Goal: Transaction & Acquisition: Book appointment/travel/reservation

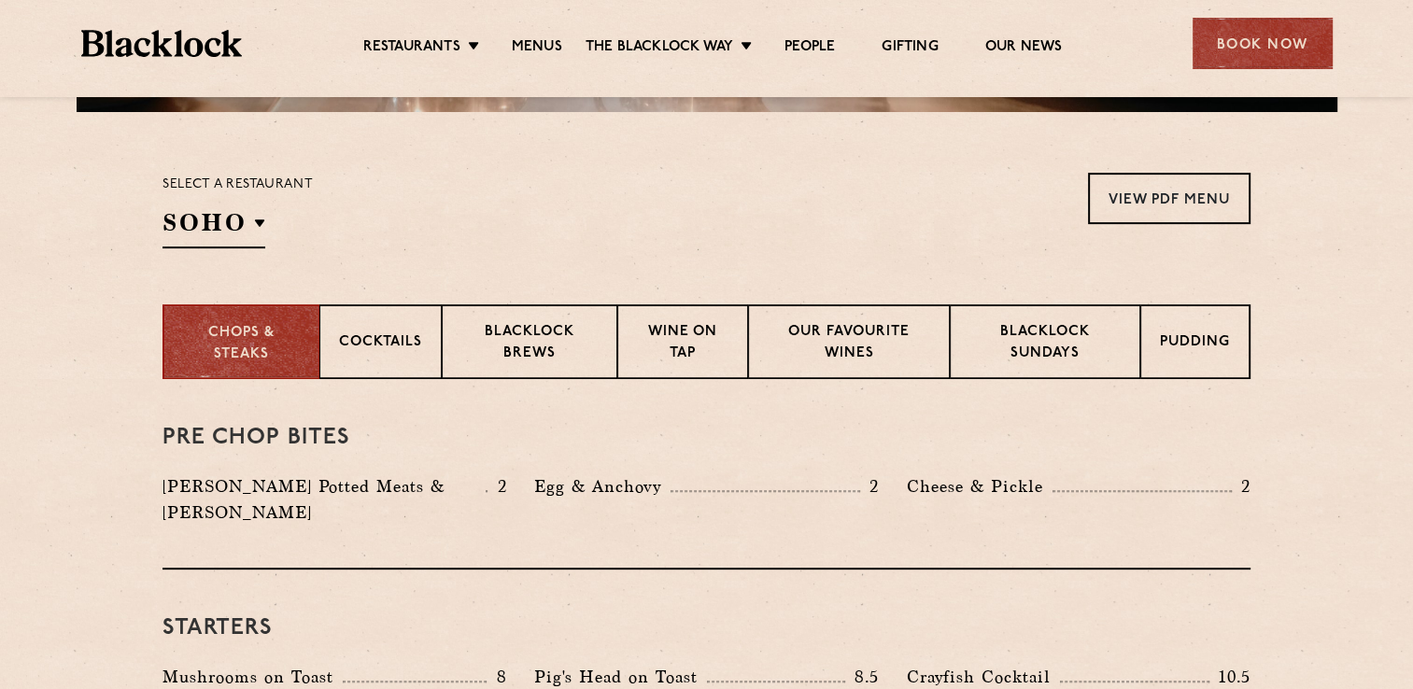
scroll to position [654, 0]
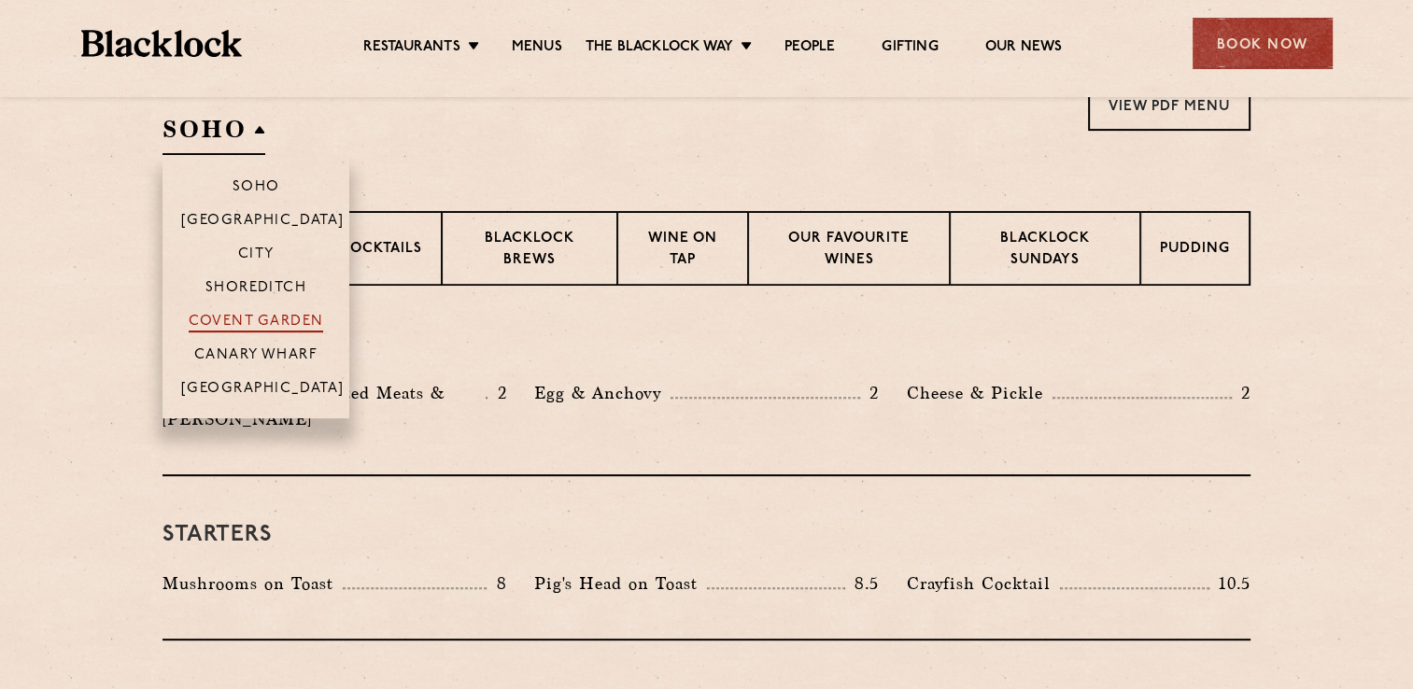
click at [265, 327] on p "Covent Garden" at bounding box center [256, 323] width 135 height 19
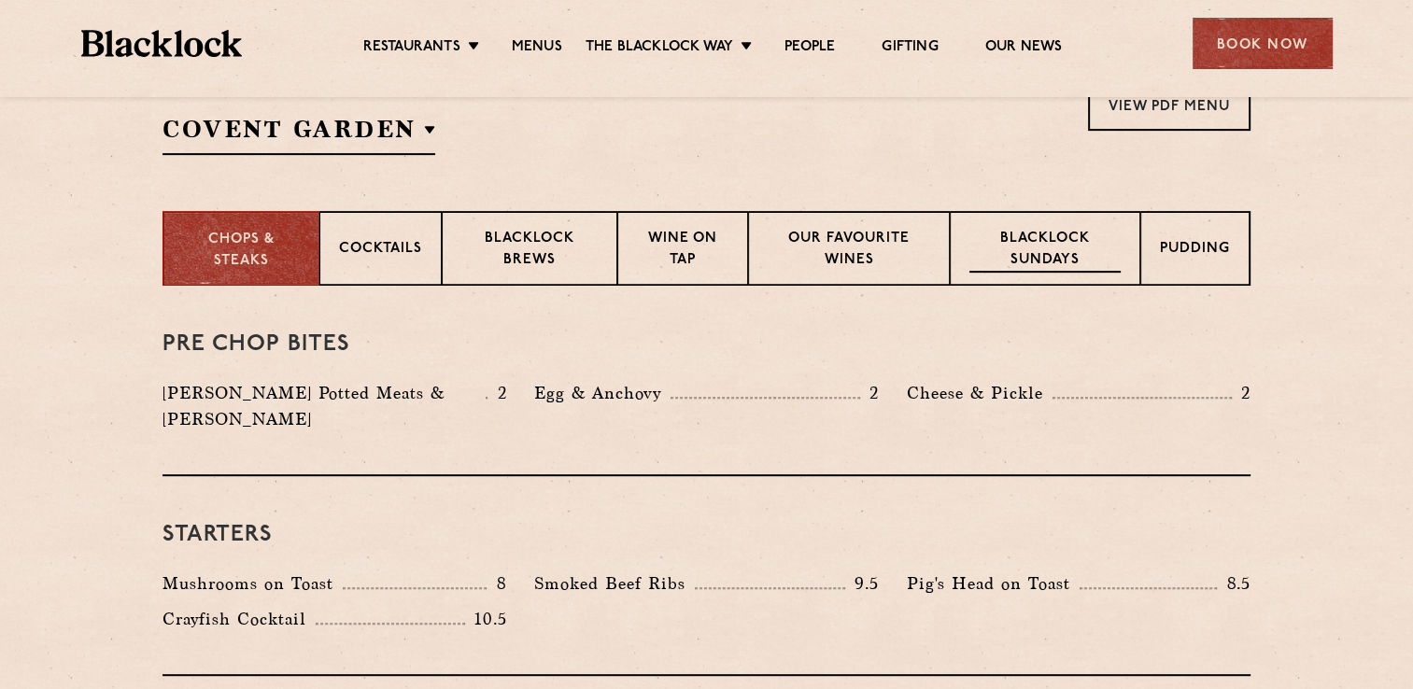
click at [1027, 250] on p "Blacklock Sundays" at bounding box center [1044, 251] width 151 height 44
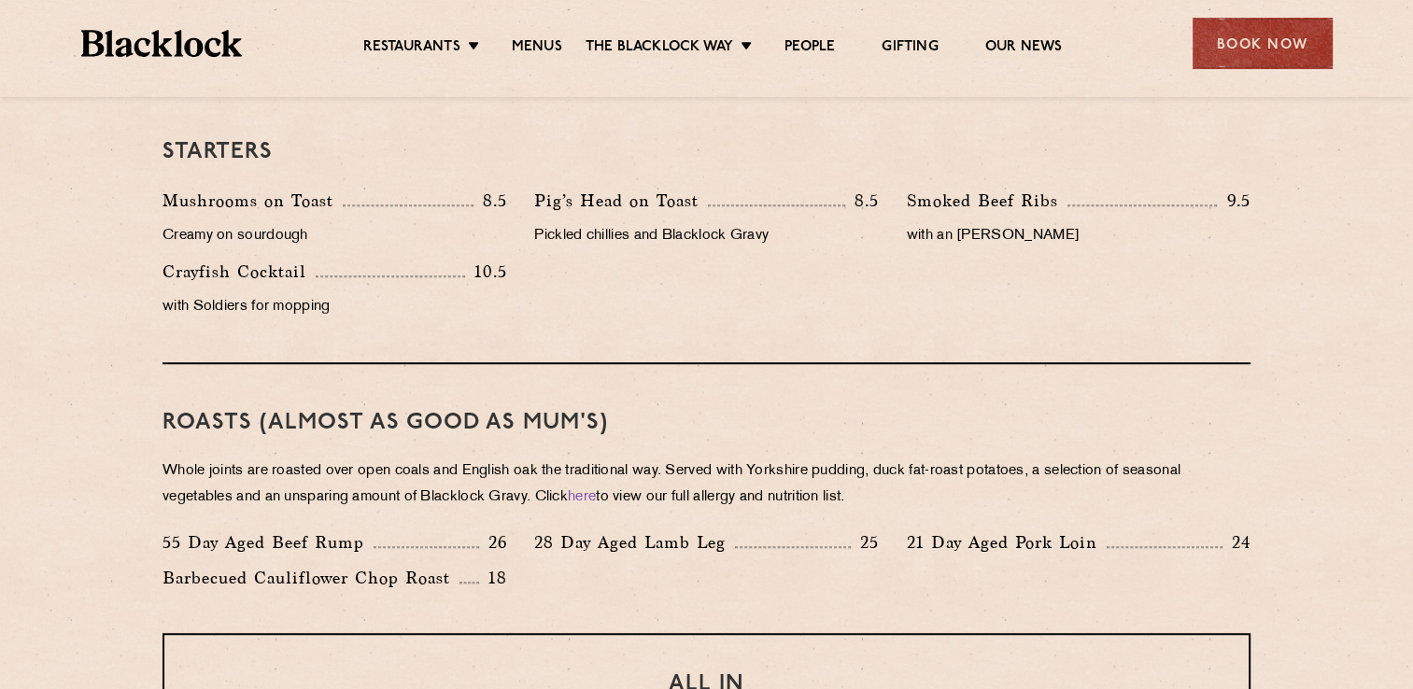
scroll to position [1214, 0]
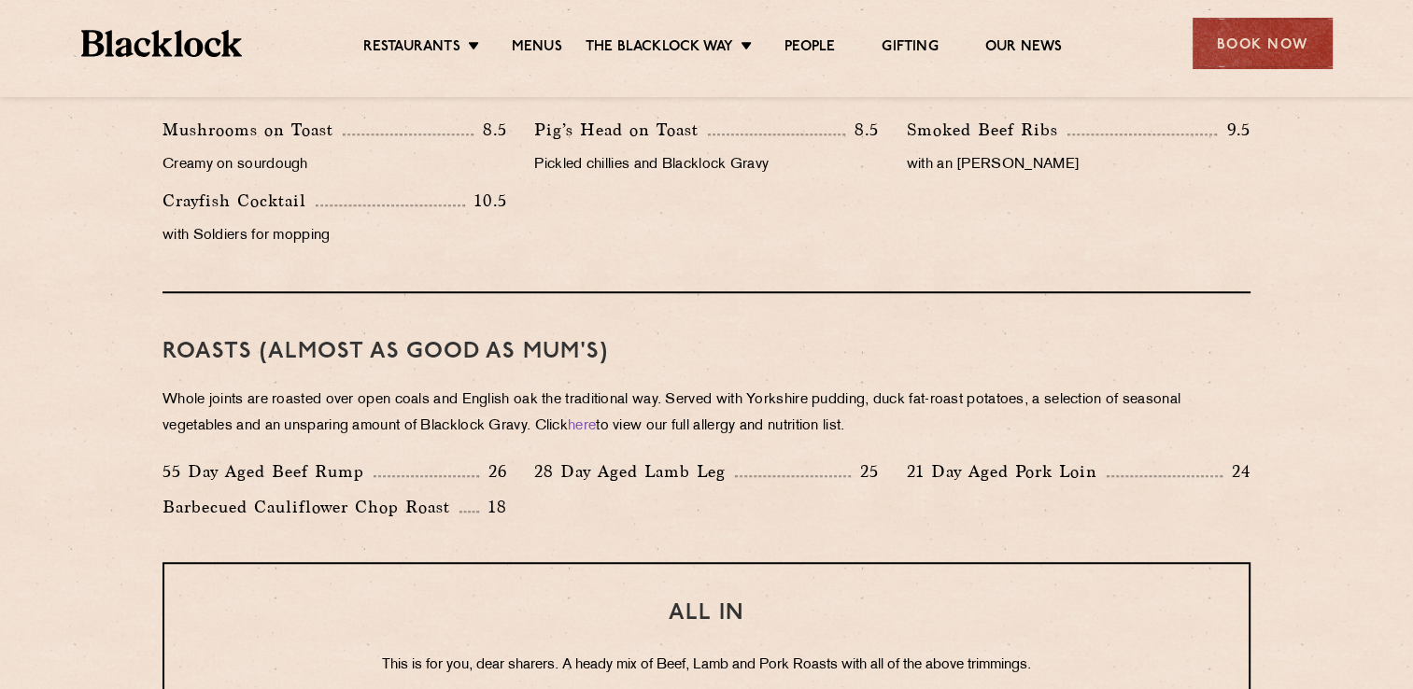
click at [254, 351] on h3 "Roasts (Almost as good as Mum's)" at bounding box center [706, 352] width 1088 height 24
click at [480, 479] on p "26" at bounding box center [493, 471] width 28 height 24
drag, startPoint x: 485, startPoint y: 476, endPoint x: 514, endPoint y: 475, distance: 29.0
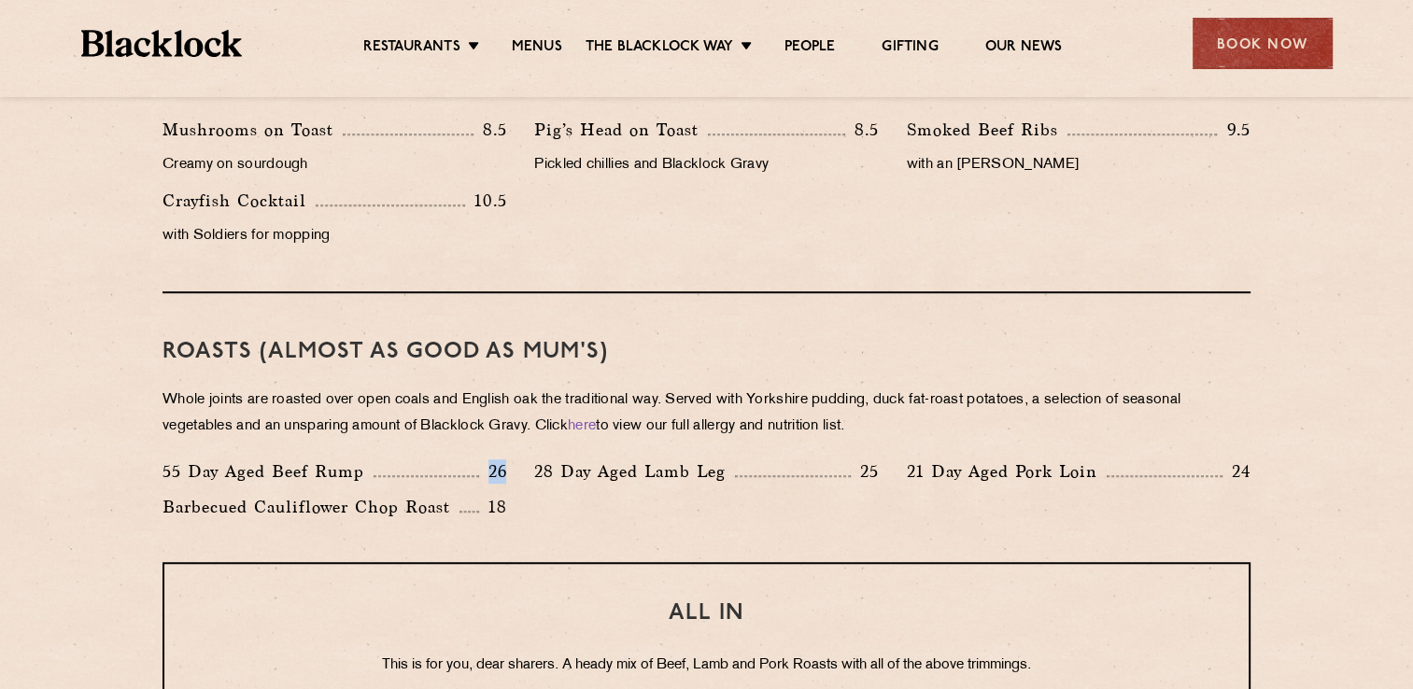
click at [514, 475] on div "55 Day Aged Beef Rump 26" at bounding box center [334, 475] width 372 height 35
drag, startPoint x: 514, startPoint y: 475, endPoint x: 570, endPoint y: 510, distance: 65.8
click at [569, 510] on div "55 Day Aged Beef Rump 26 28 Day Aged Lamb Leg 25 21 Day Aged Pork Loin 24 Barbe…" at bounding box center [706, 493] width 1116 height 71
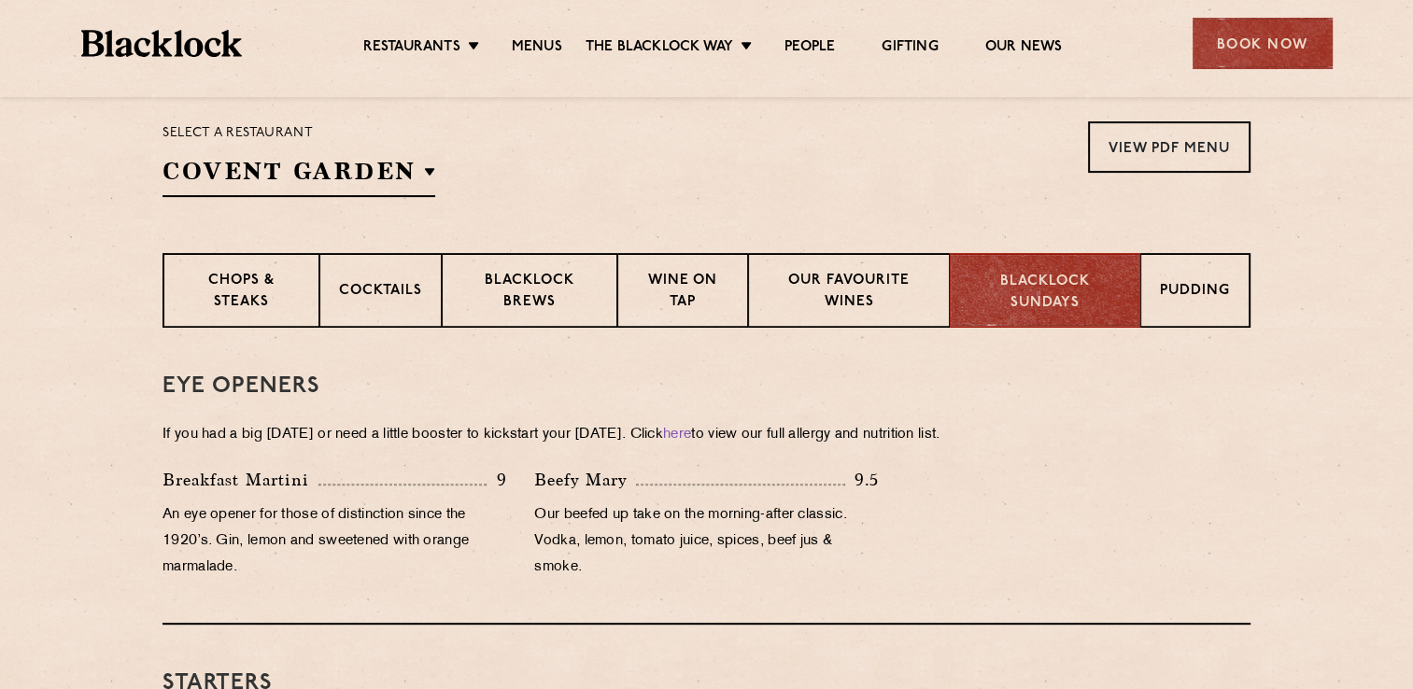
scroll to position [560, 0]
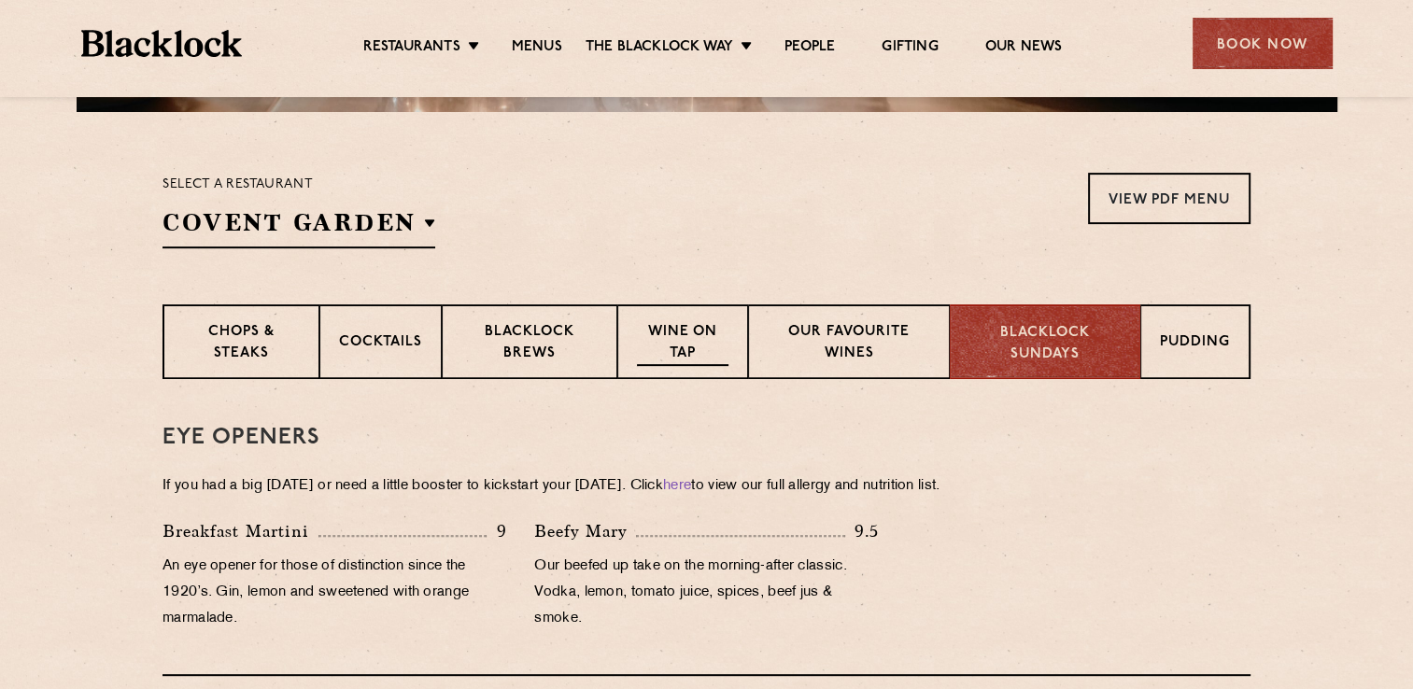
click at [682, 334] on p "Wine on Tap" at bounding box center [683, 344] width 92 height 44
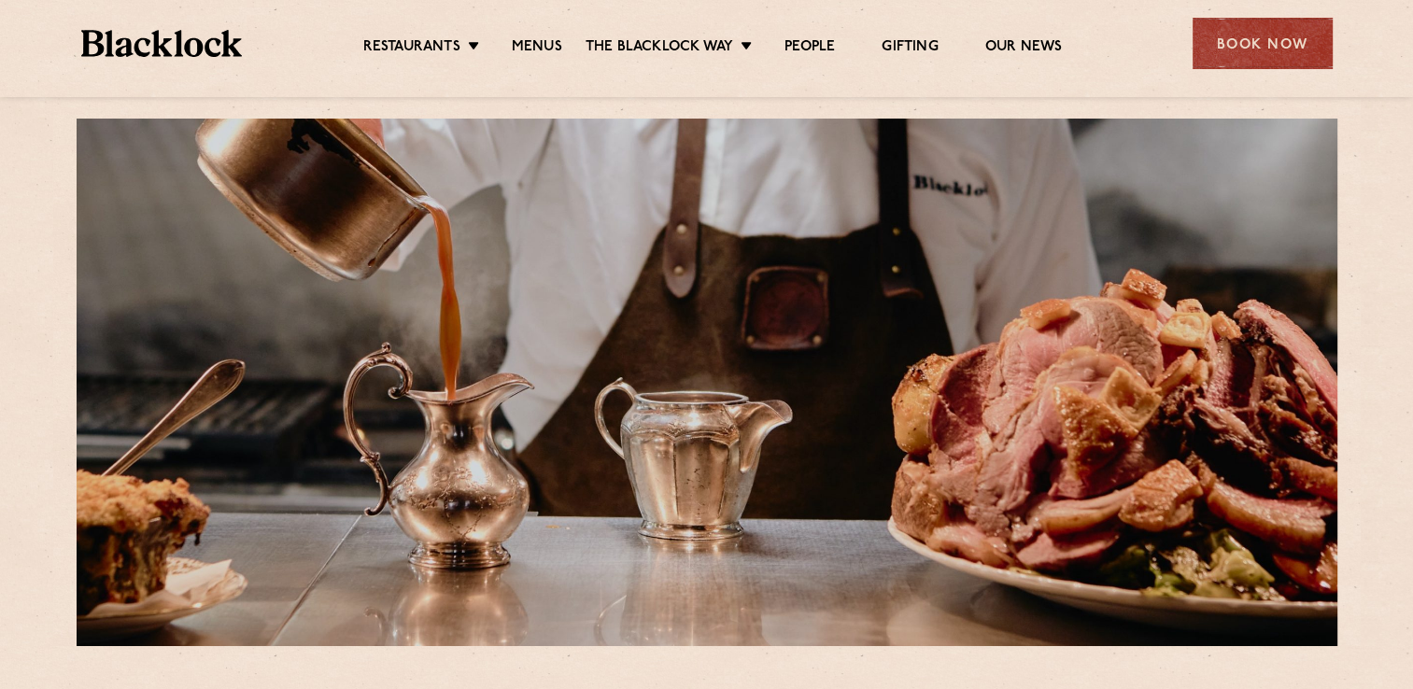
scroll to position [0, 0]
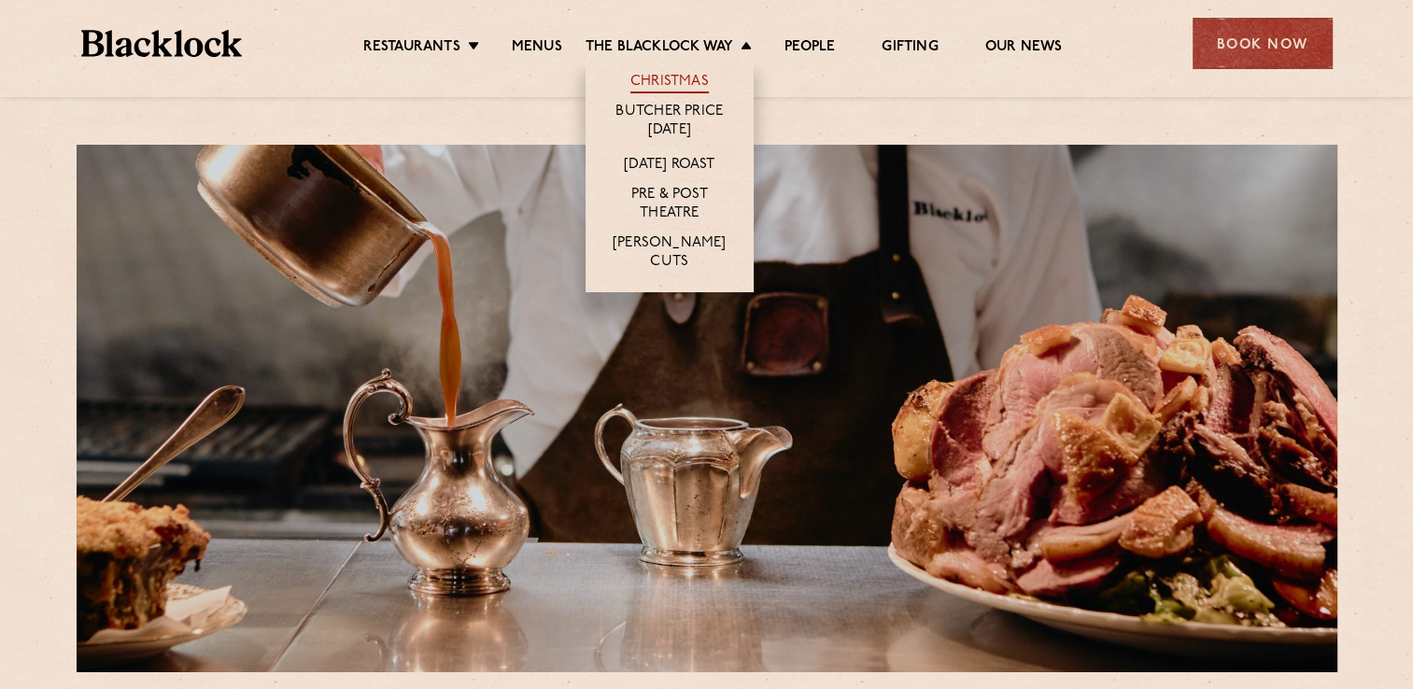
click at [675, 79] on link "Christmas" at bounding box center [669, 83] width 78 height 21
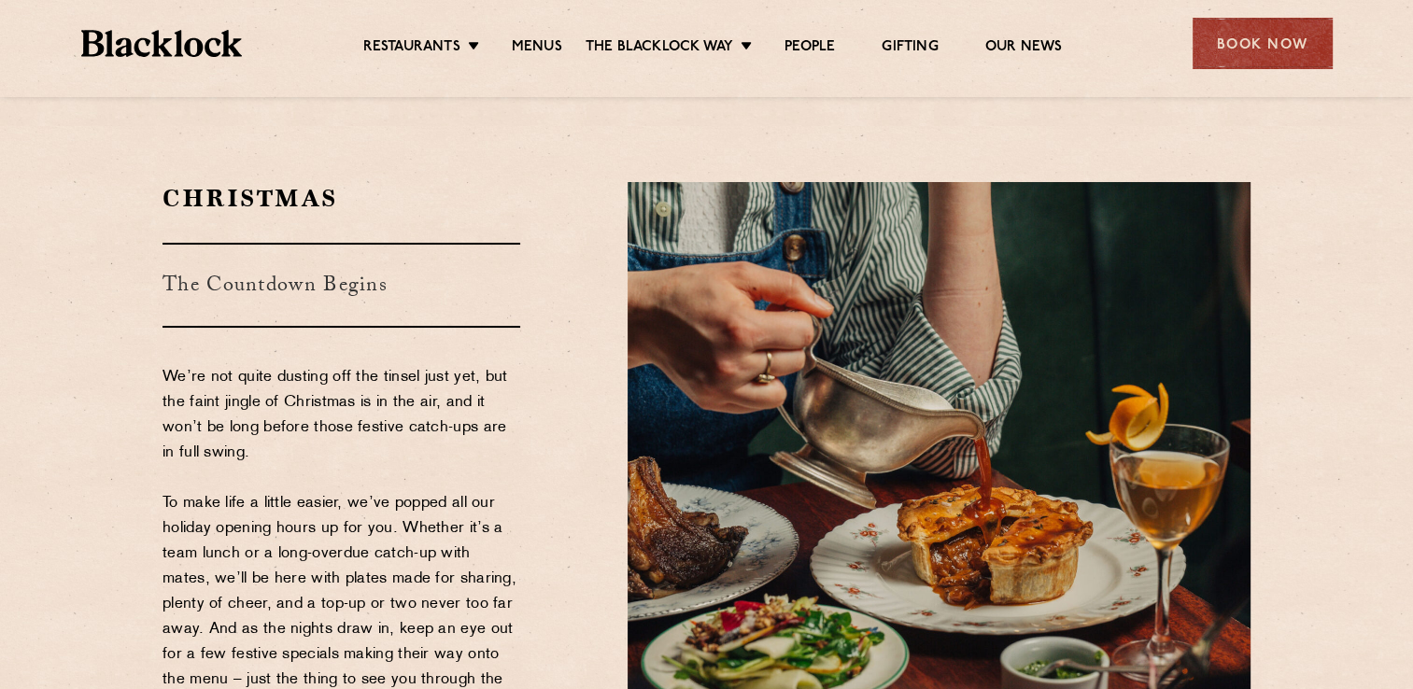
click at [376, 539] on p "We’re not quite dusting off the tinsel just yet, but the faint jingle of Christ…" at bounding box center [341, 604] width 358 height 479
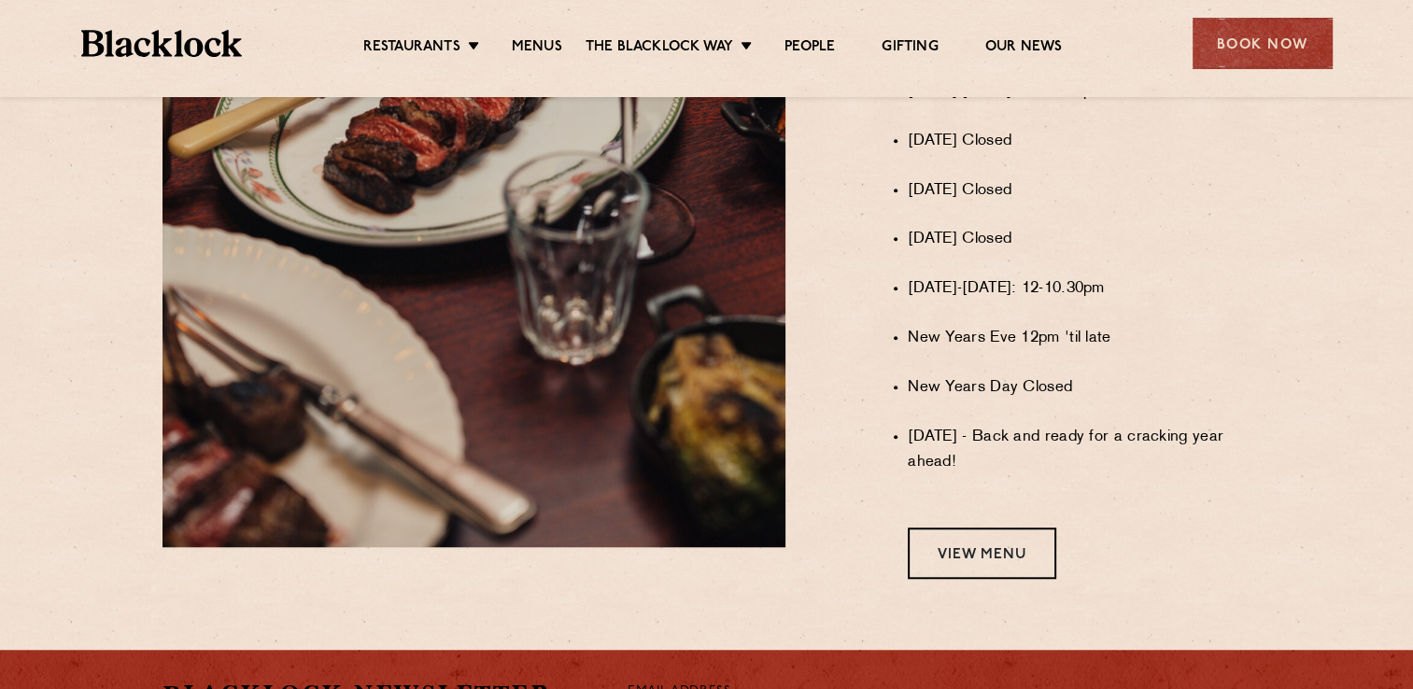
scroll to position [1681, 0]
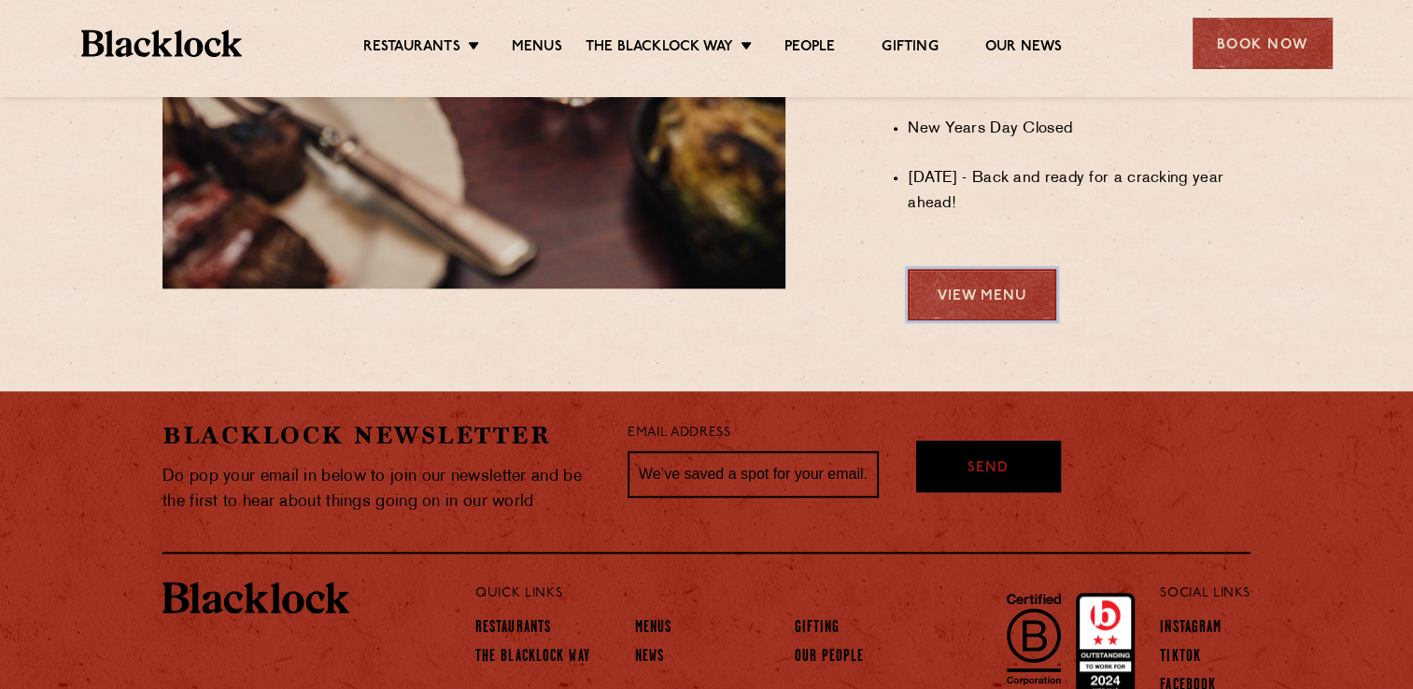
click at [959, 320] on link "View Menu" at bounding box center [982, 294] width 148 height 51
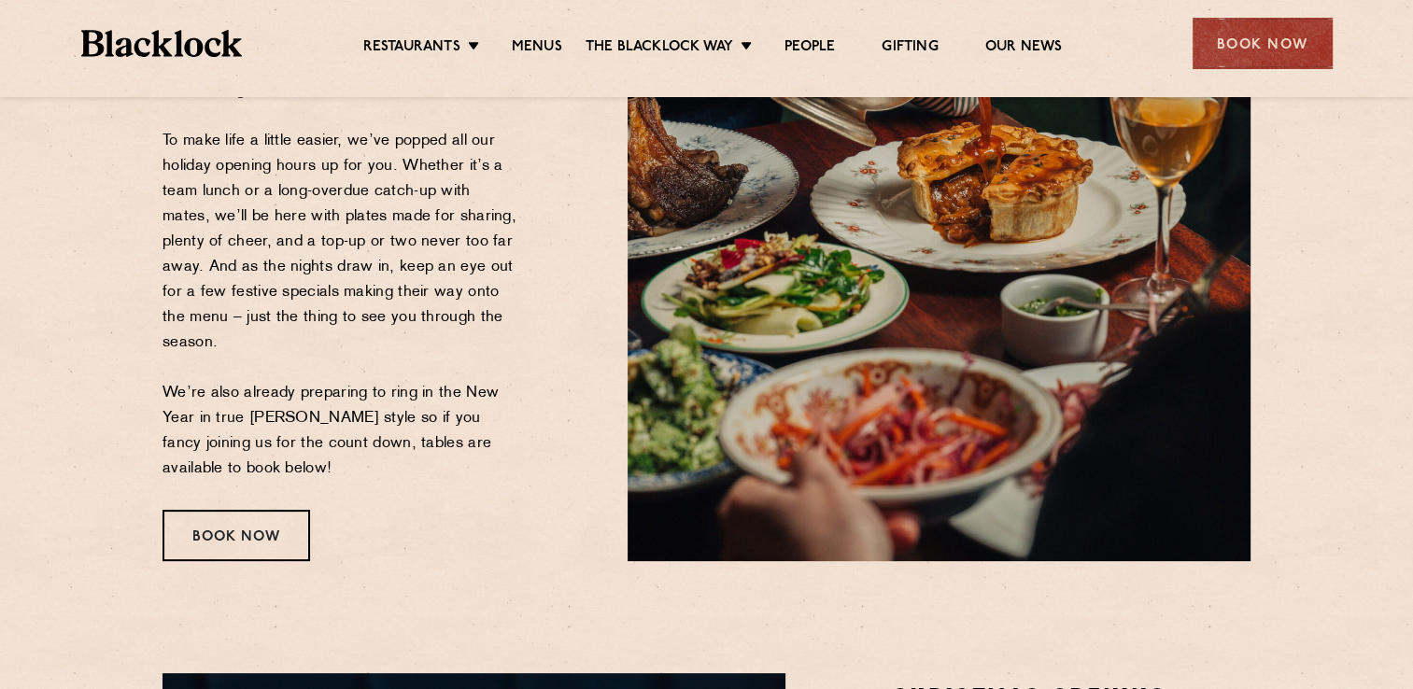
scroll to position [374, 0]
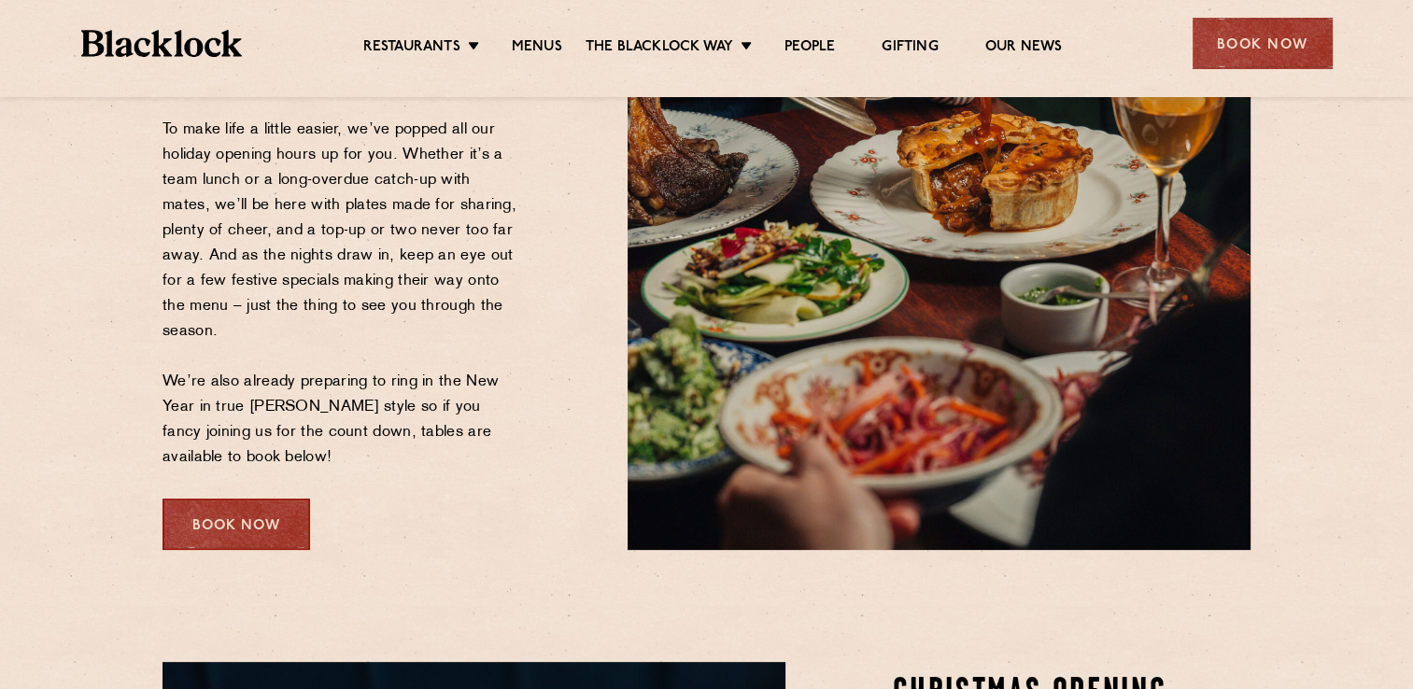
click at [262, 534] on div "Book Now" at bounding box center [236, 524] width 148 height 51
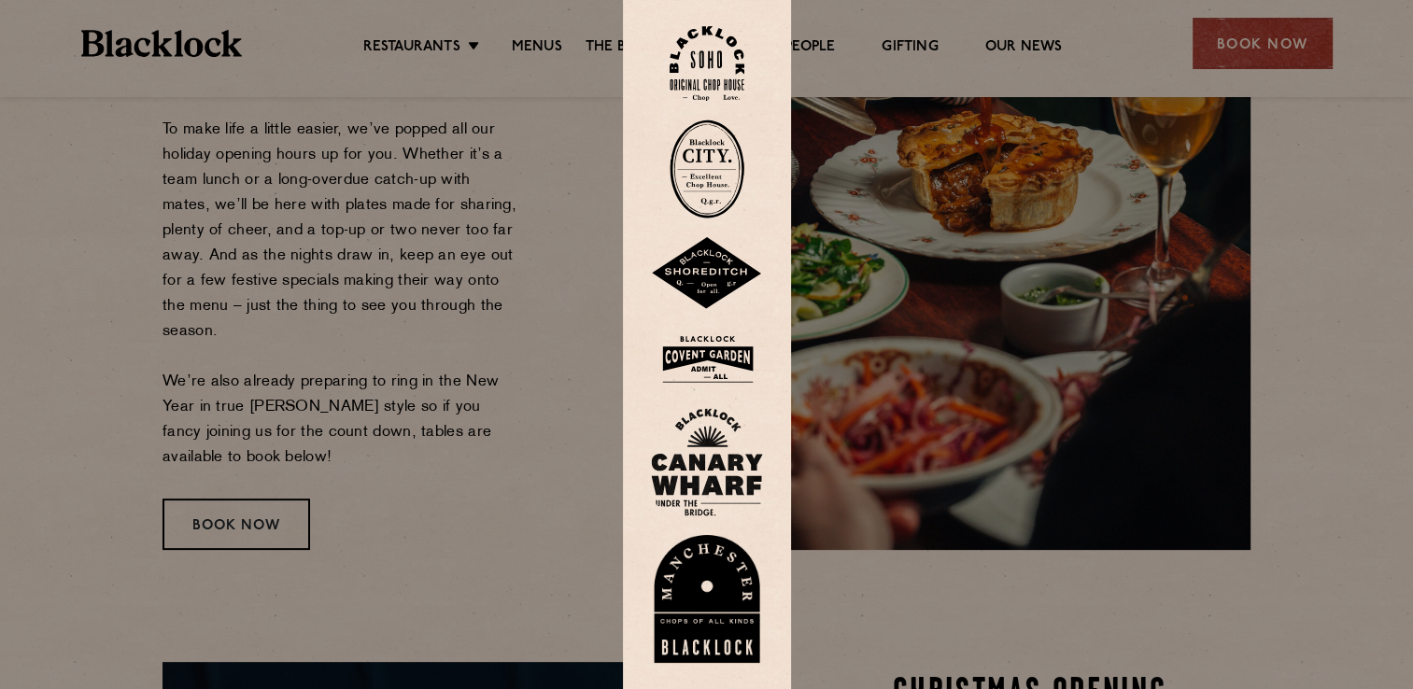
click at [523, 353] on div at bounding box center [706, 344] width 1413 height 689
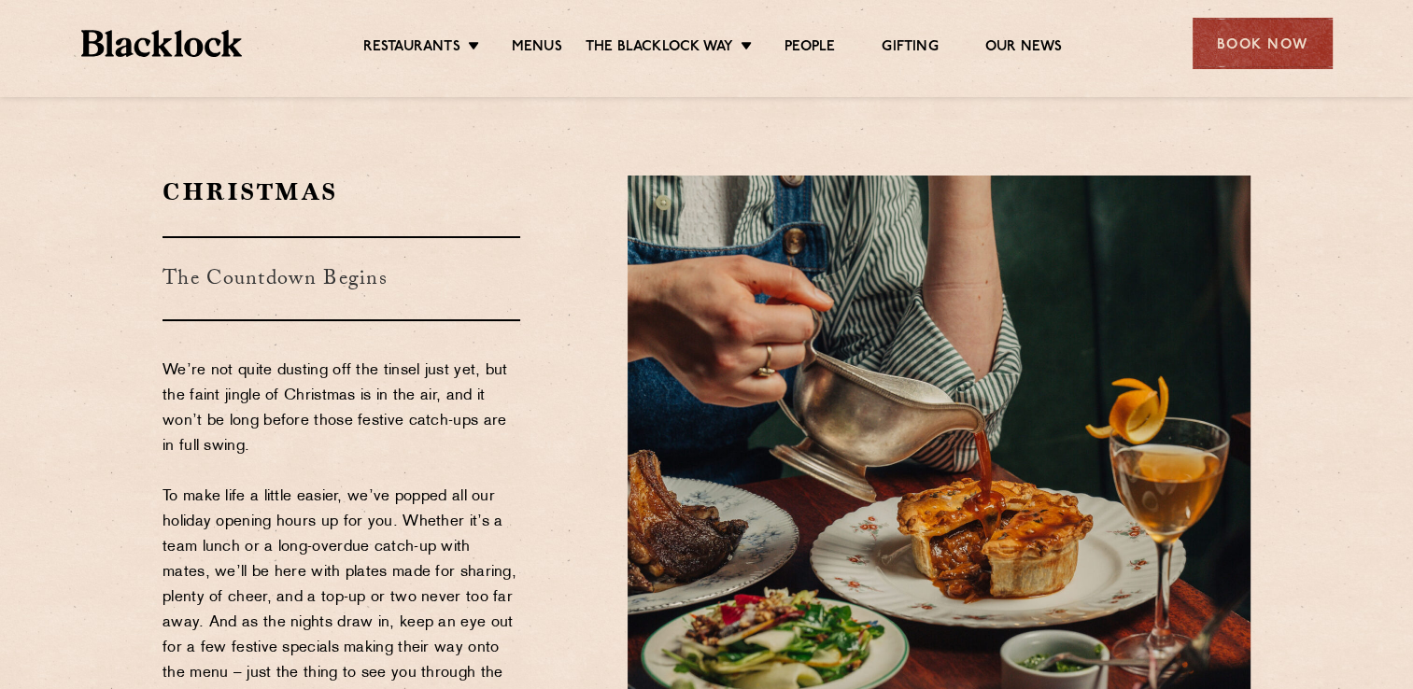
scroll to position [0, 0]
